Goal: Task Accomplishment & Management: Use online tool/utility

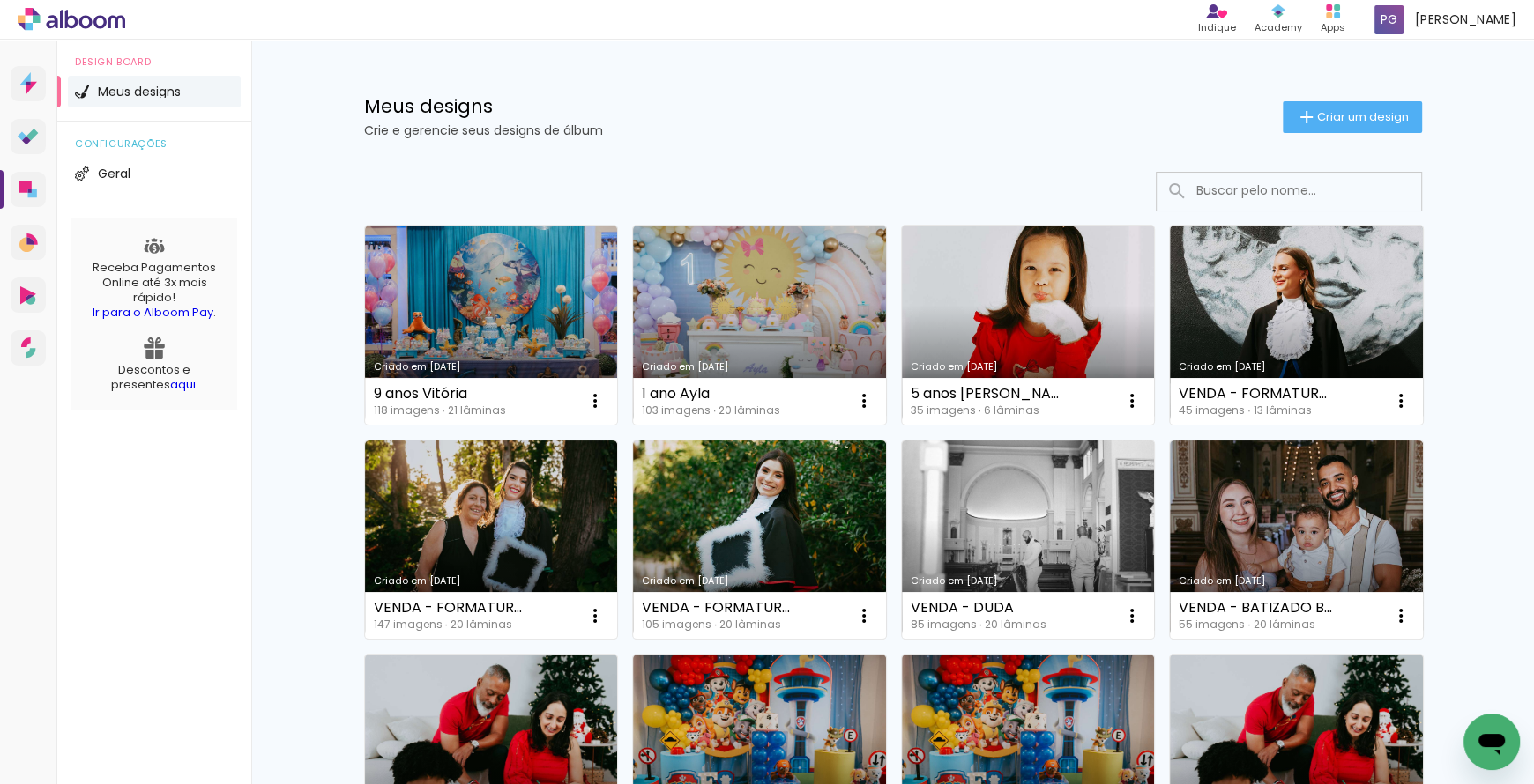
drag, startPoint x: 744, startPoint y: 349, endPoint x: 734, endPoint y: 335, distance: 17.2
click at [744, 349] on link "Criado em [DATE]" at bounding box center [759, 325] width 253 height 200
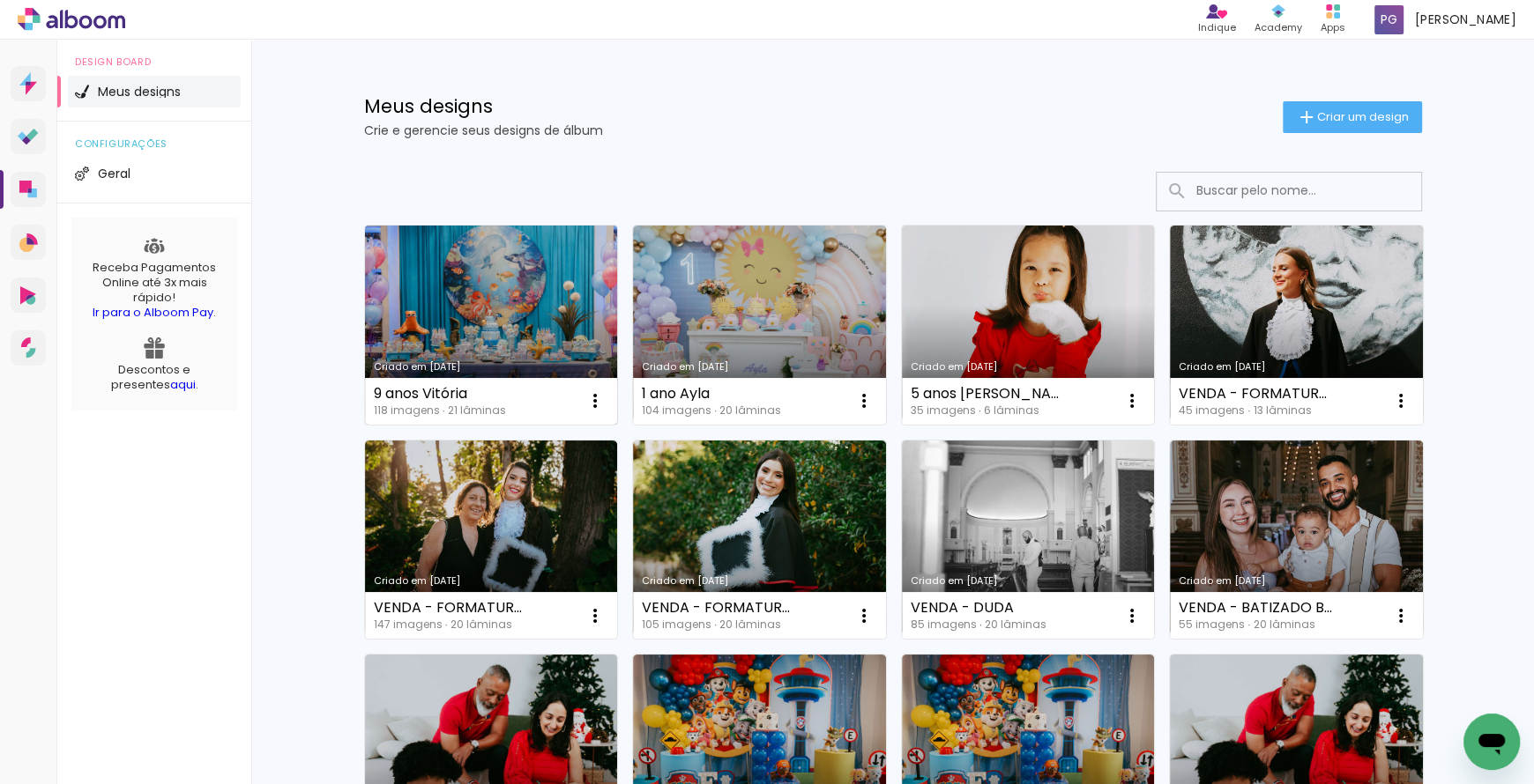
click at [515, 371] on link "Criado em [DATE]" at bounding box center [491, 325] width 253 height 200
